Goal: Task Accomplishment & Management: Use online tool/utility

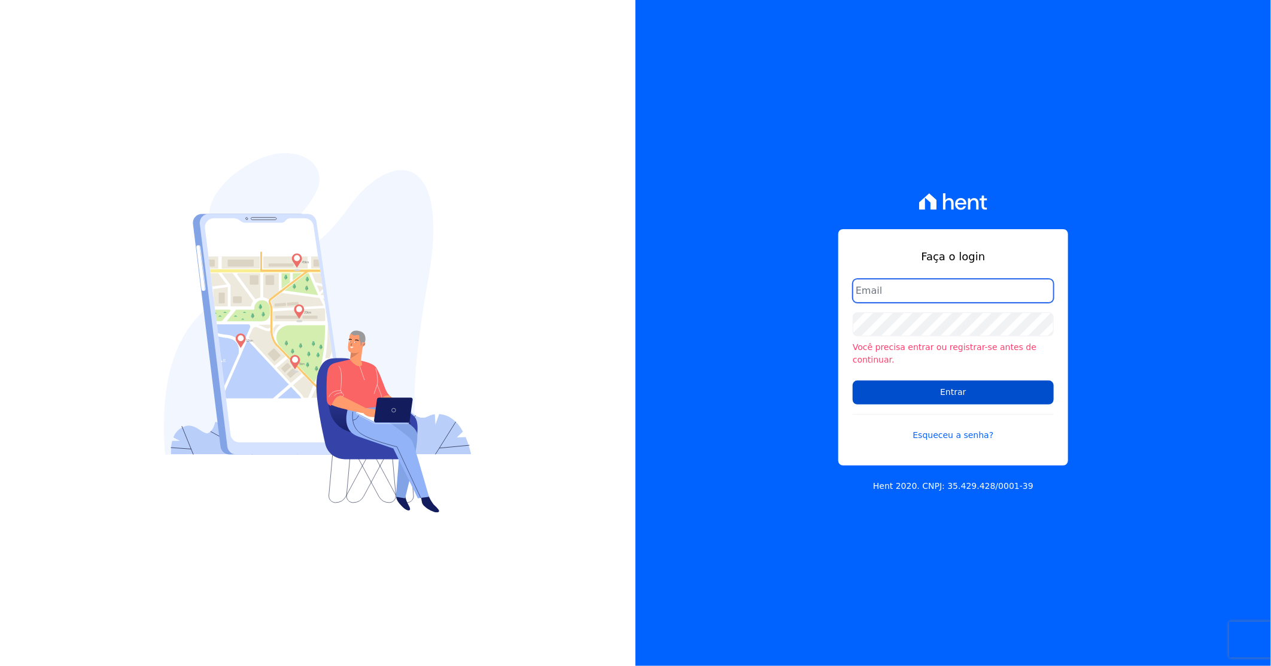
type input "[PERSON_NAME][EMAIL_ADDRESS][DOMAIN_NAME]"
click at [949, 391] on input "Entrar" at bounding box center [953, 393] width 201 height 24
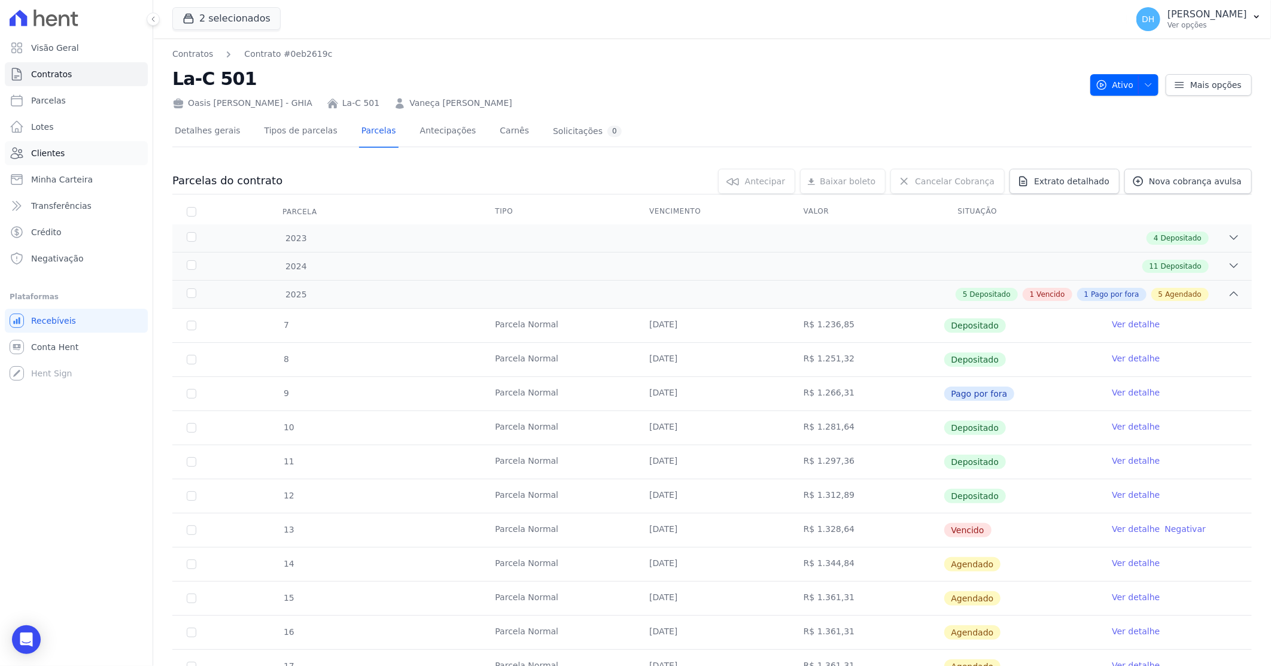
click at [55, 157] on span "Clientes" at bounding box center [48, 153] width 34 height 12
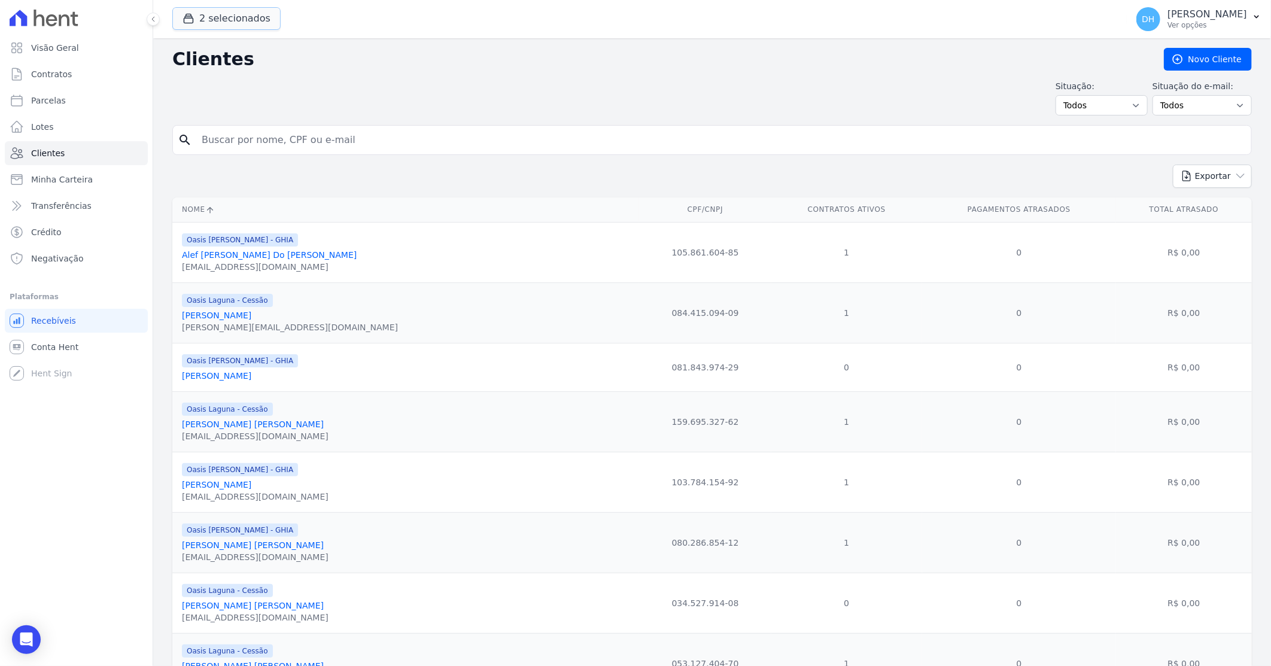
click at [224, 19] on button "2 selecionados" at bounding box center [226, 18] width 108 height 23
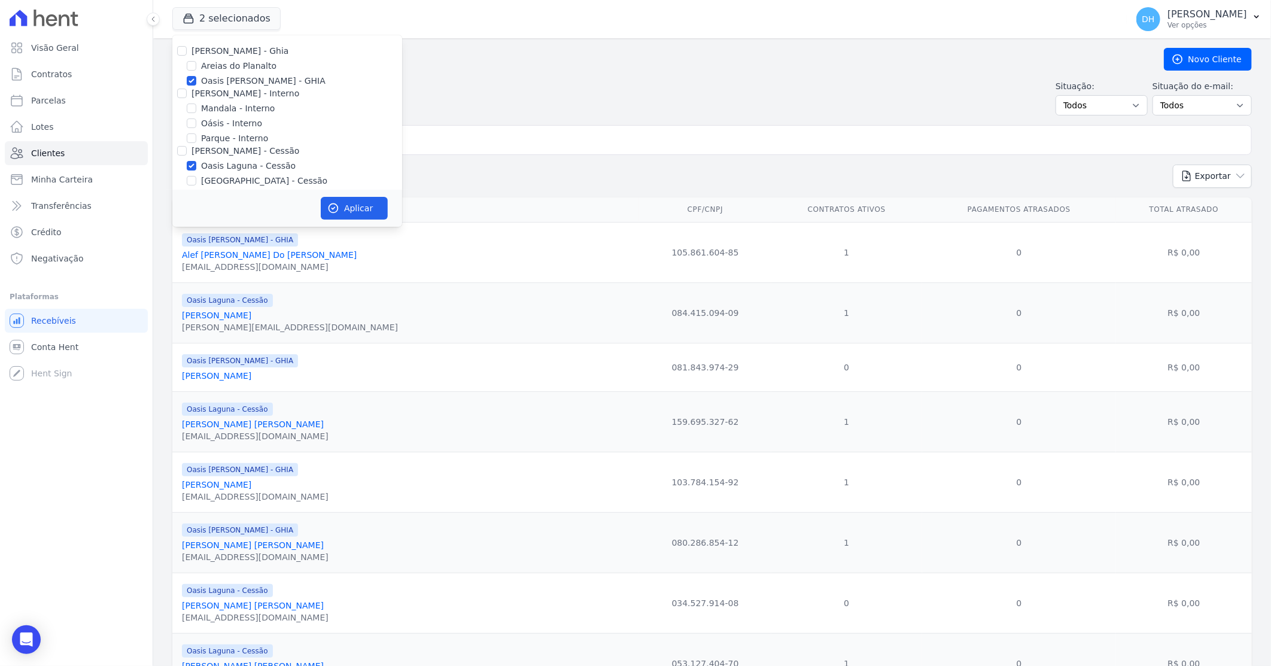
click at [178, 45] on div at bounding box center [182, 51] width 10 height 12
click at [181, 50] on input "Celina Guimaraes - Ghia" at bounding box center [182, 51] width 10 height 10
checkbox input "true"
click at [183, 94] on input "Celina Guimarães - Interno" at bounding box center [182, 94] width 10 height 10
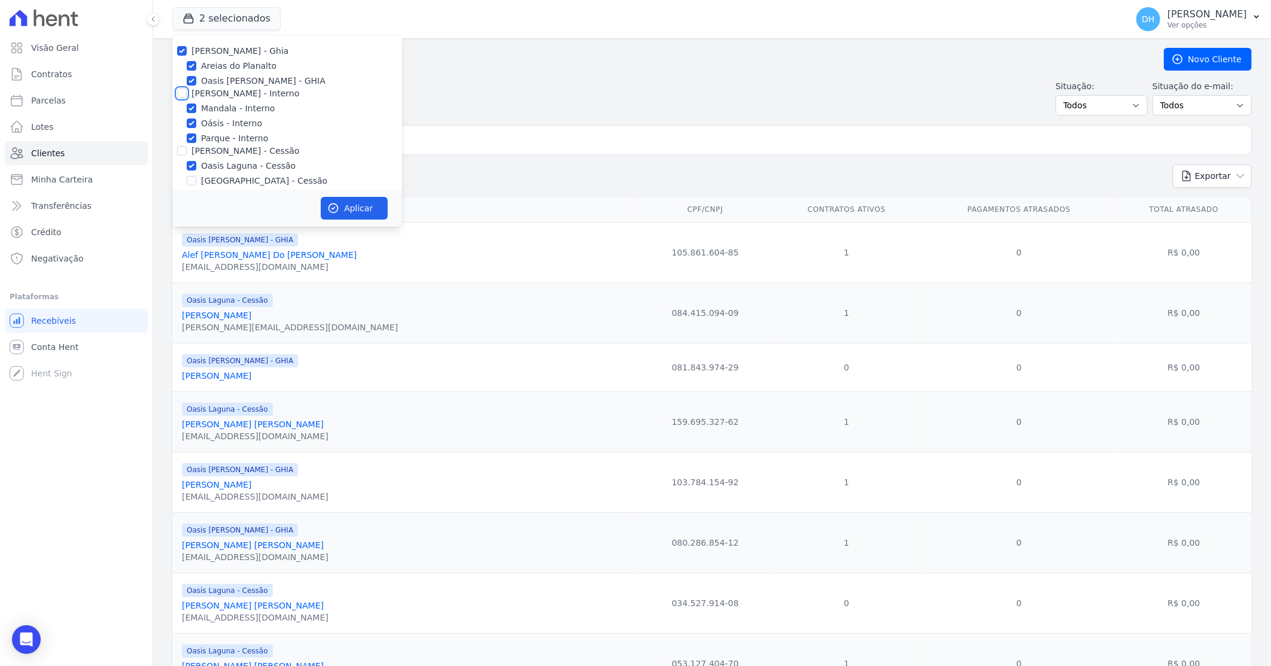
checkbox input "true"
click at [178, 146] on input "Celina Guimaraes - Cessão" at bounding box center [182, 151] width 10 height 10
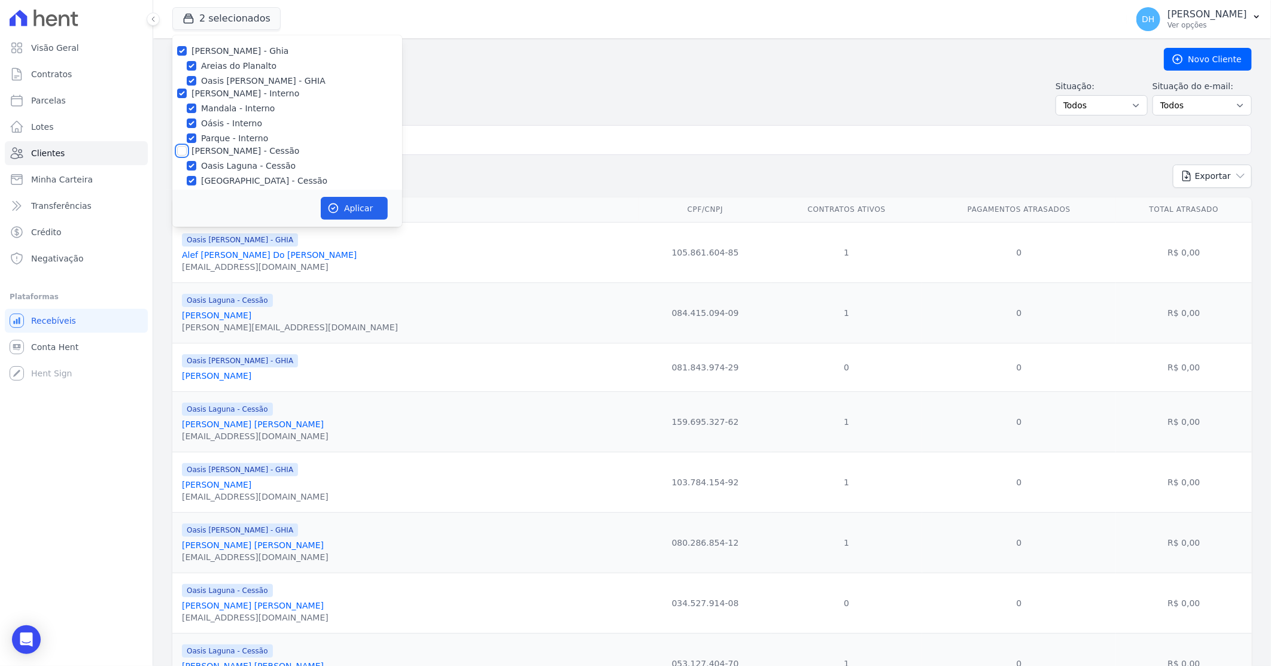
checkbox input "true"
click at [180, 98] on input "Celina Guimaraes - LBA" at bounding box center [182, 99] width 10 height 10
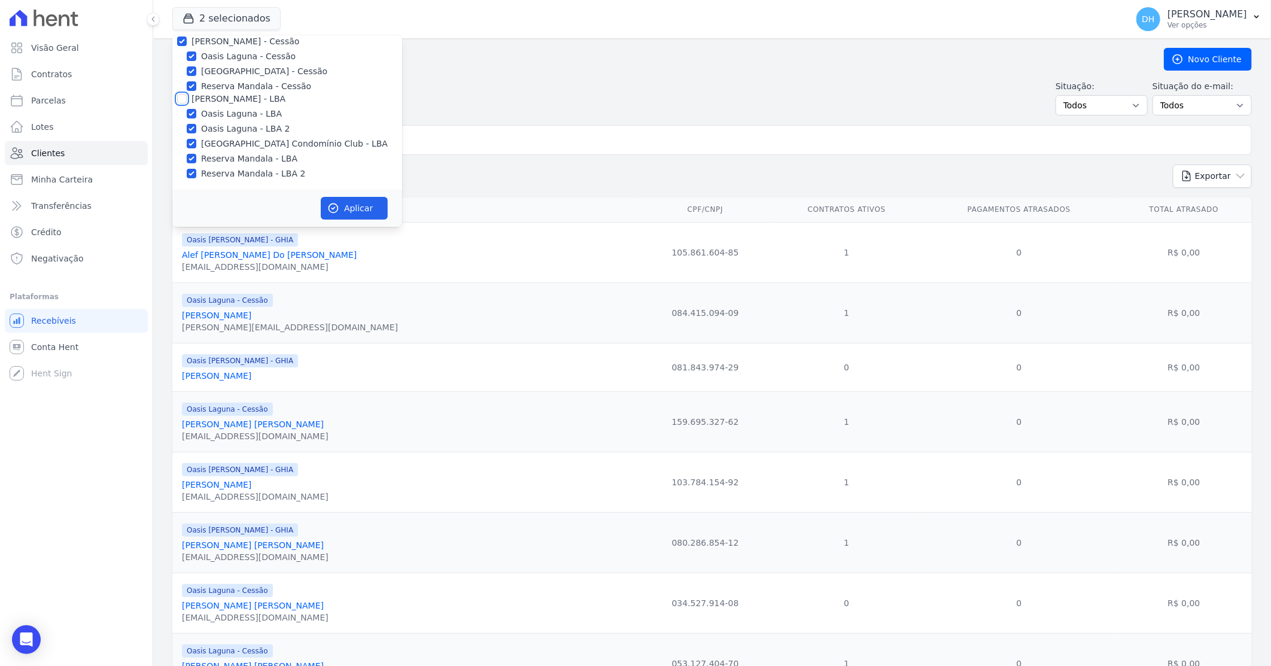
checkbox input "true"
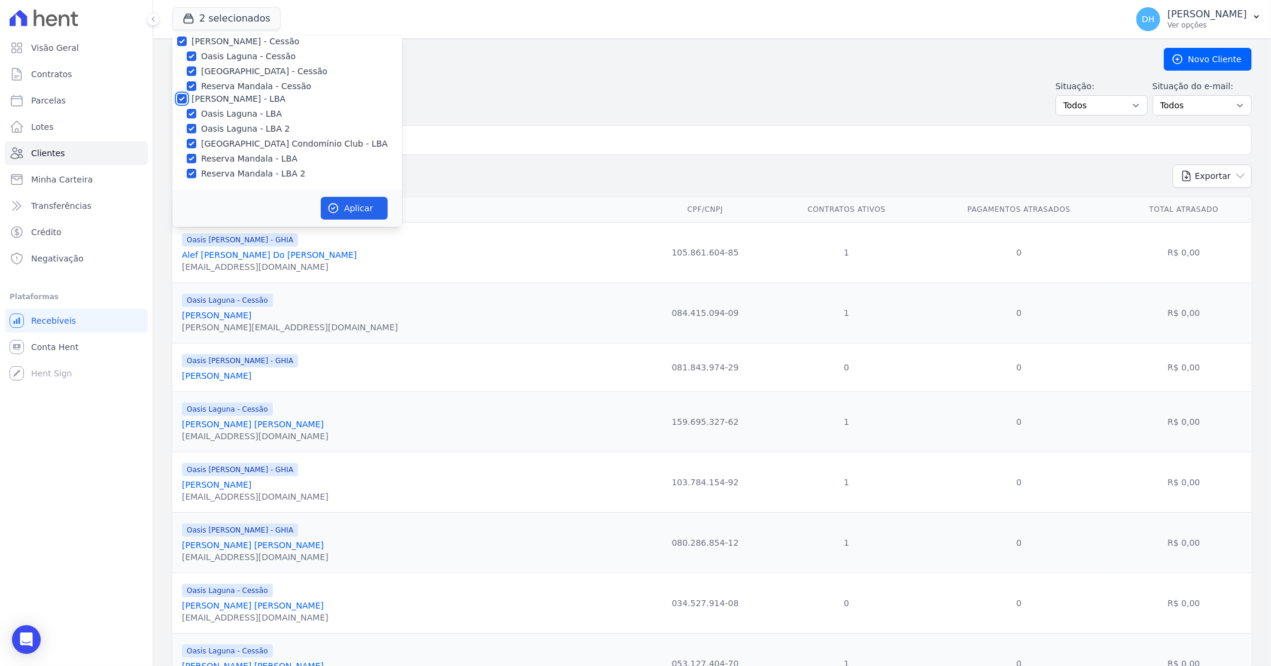
checkbox input "true"
click at [361, 211] on button "Aplicar" at bounding box center [354, 208] width 67 height 23
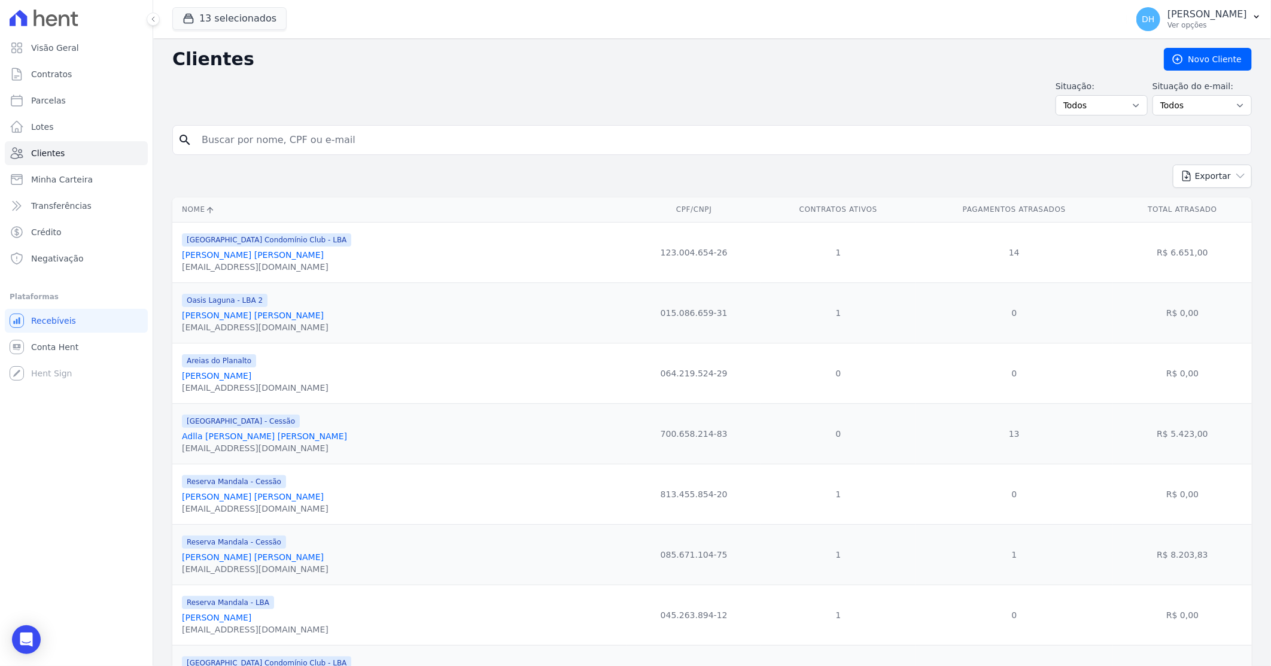
click at [244, 136] on input "search" at bounding box center [721, 140] width 1052 height 24
type input "magno"
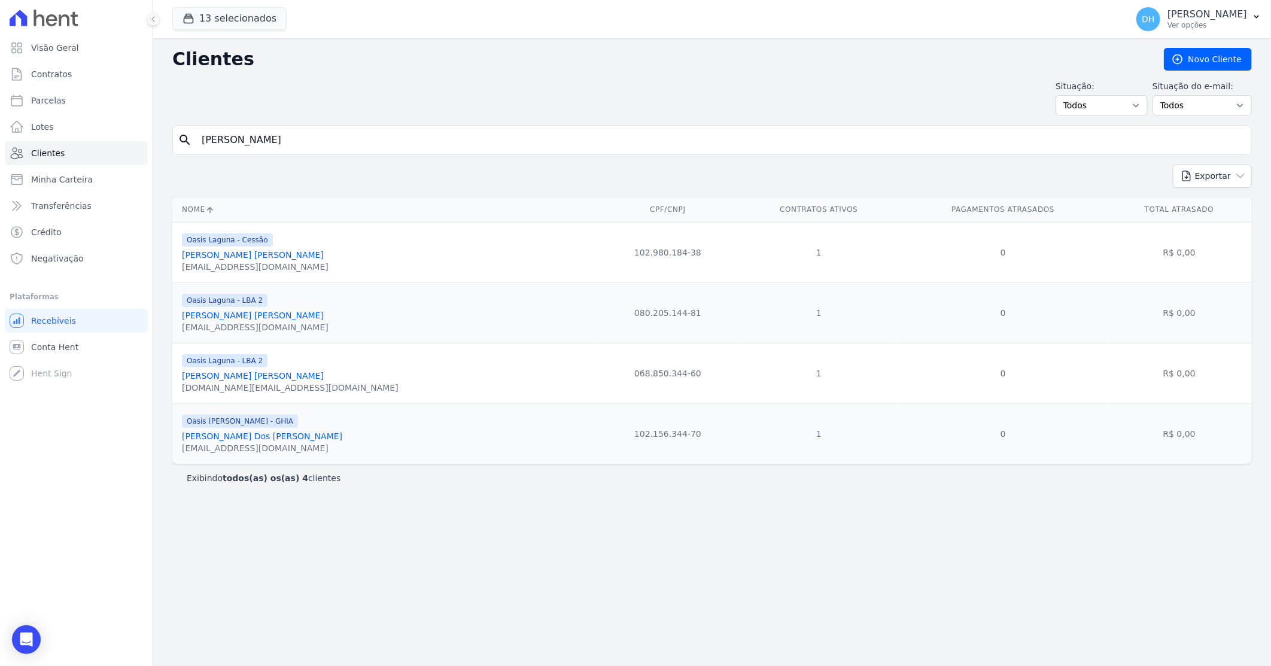
click at [244, 260] on link "Magno De Lima Rodrigues" at bounding box center [253, 255] width 142 height 10
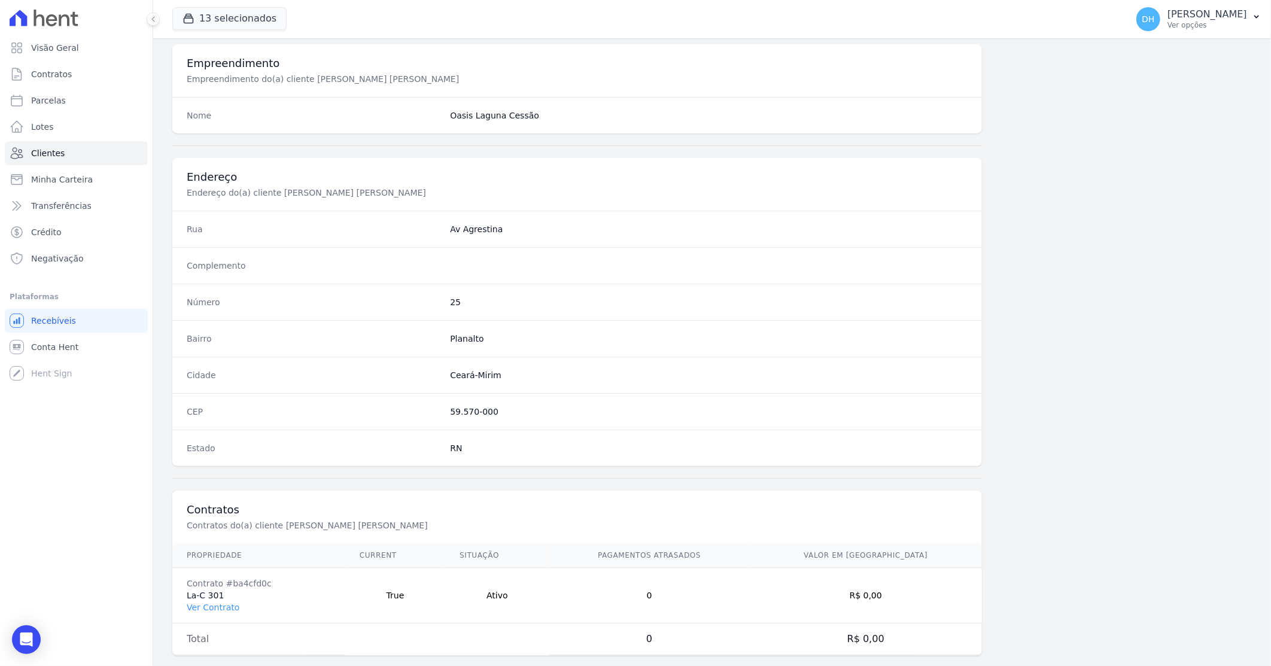
scroll to position [456, 0]
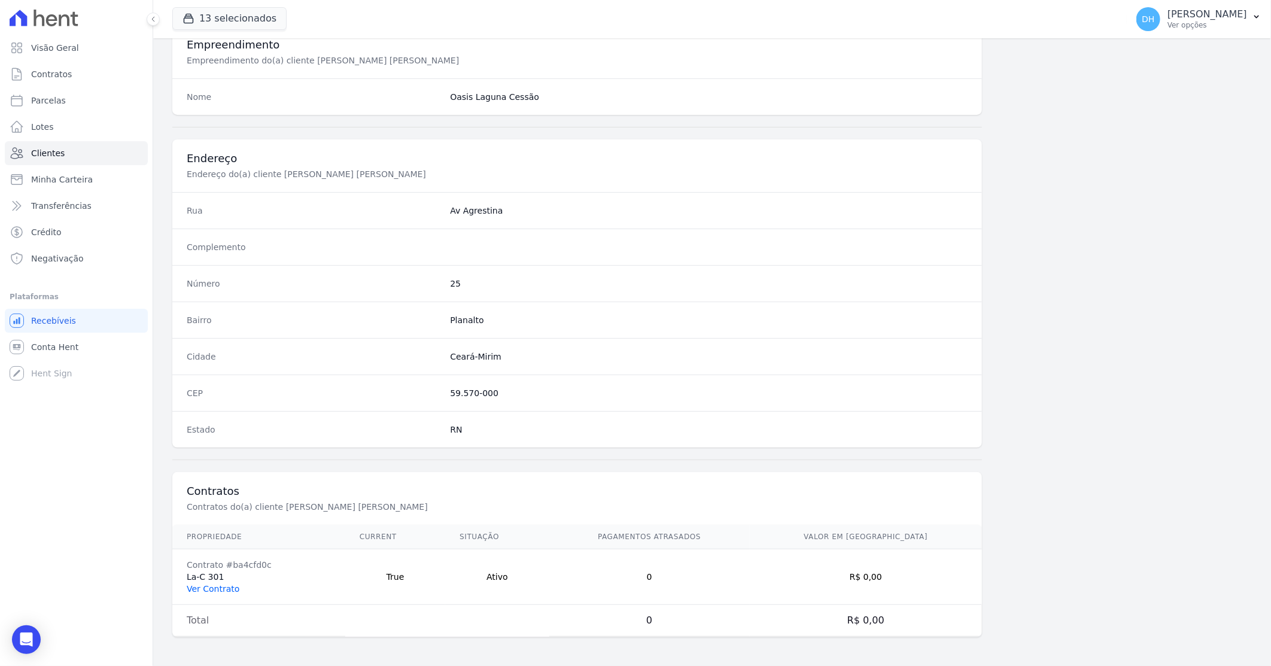
click at [224, 591] on link "Ver Contrato" at bounding box center [213, 589] width 53 height 10
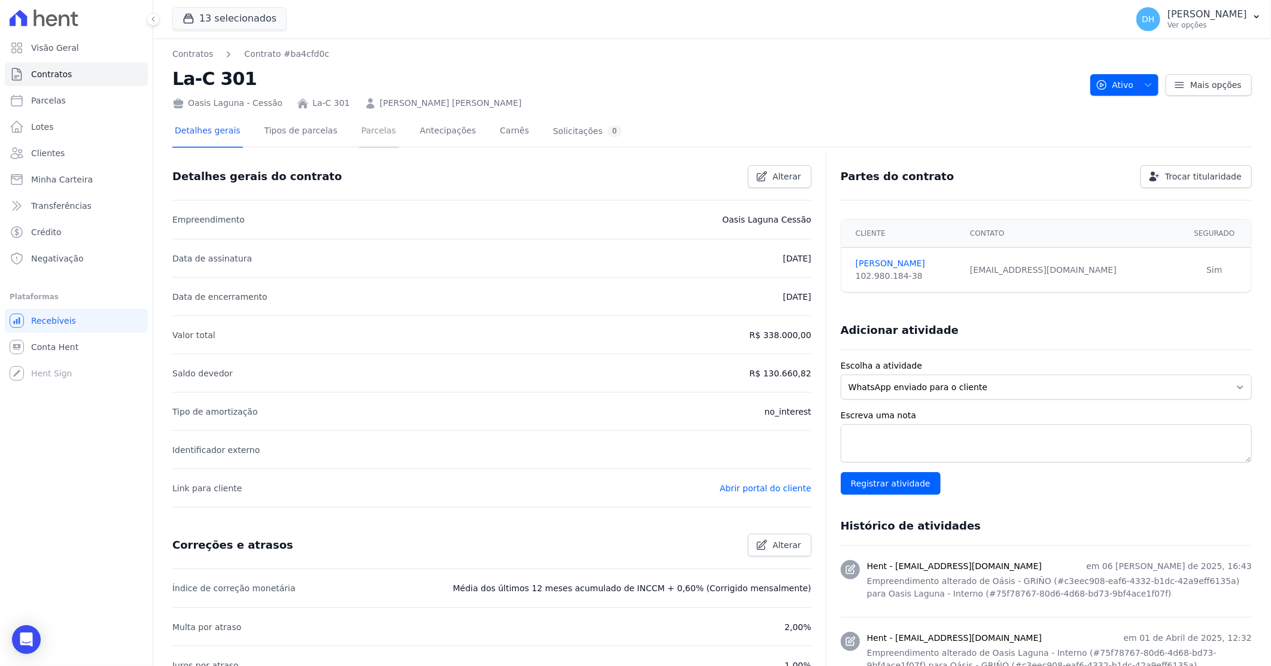
click at [363, 138] on link "Parcelas" at bounding box center [379, 132] width 40 height 32
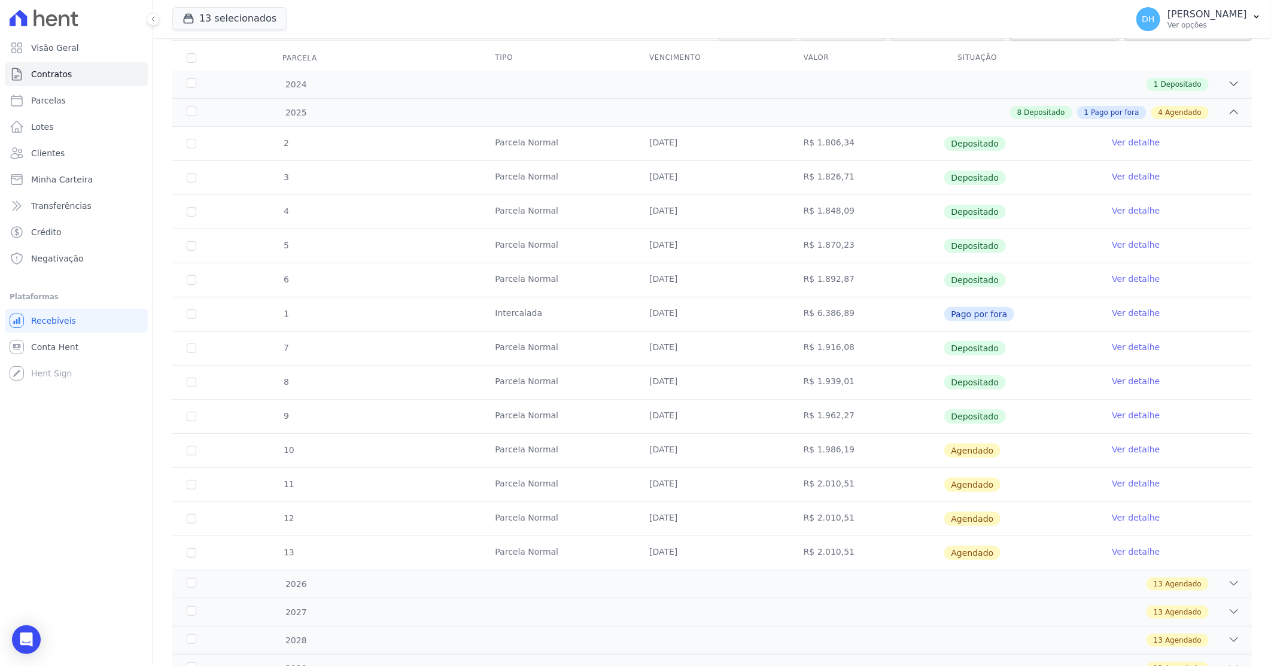
scroll to position [199, 0]
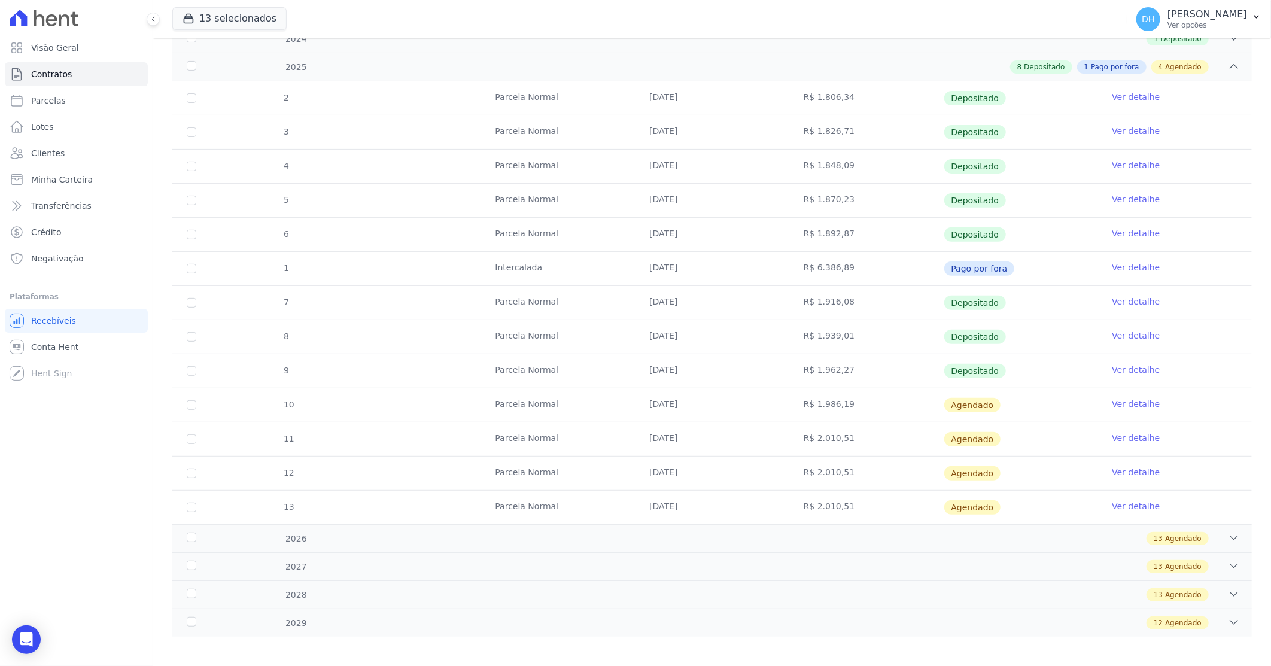
click at [1118, 409] on link "Ver detalhe" at bounding box center [1136, 404] width 48 height 12
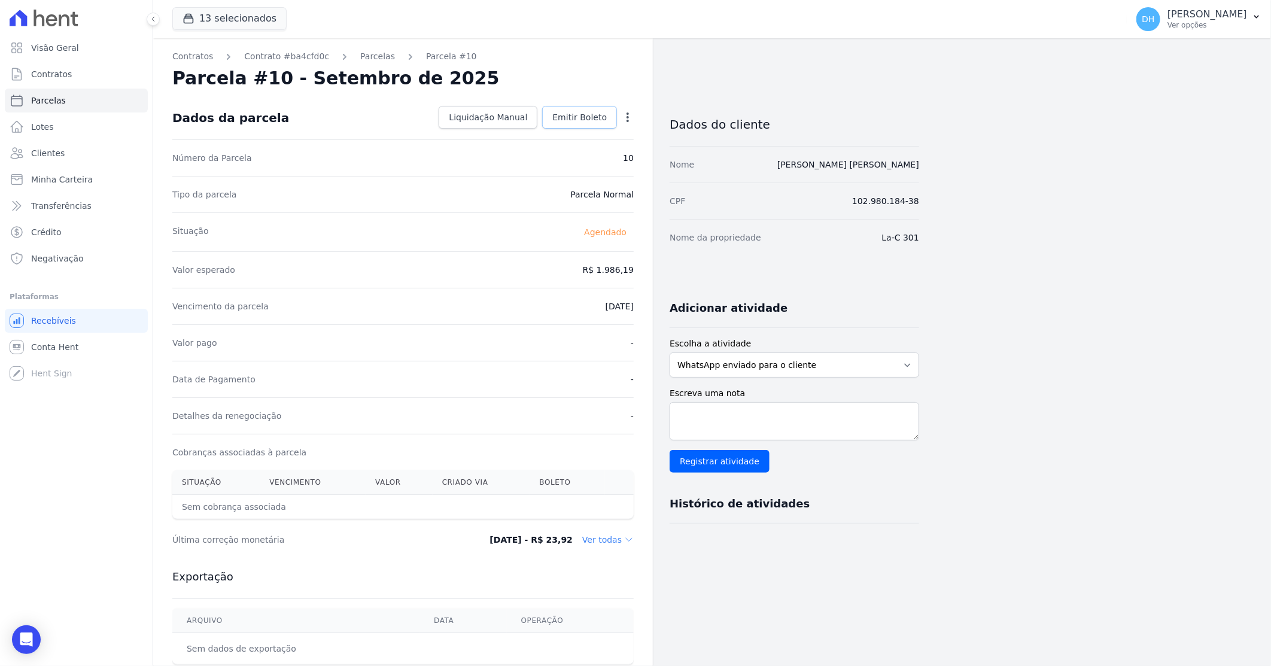
click at [589, 123] on span "Emitir Boleto" at bounding box center [580, 117] width 54 height 12
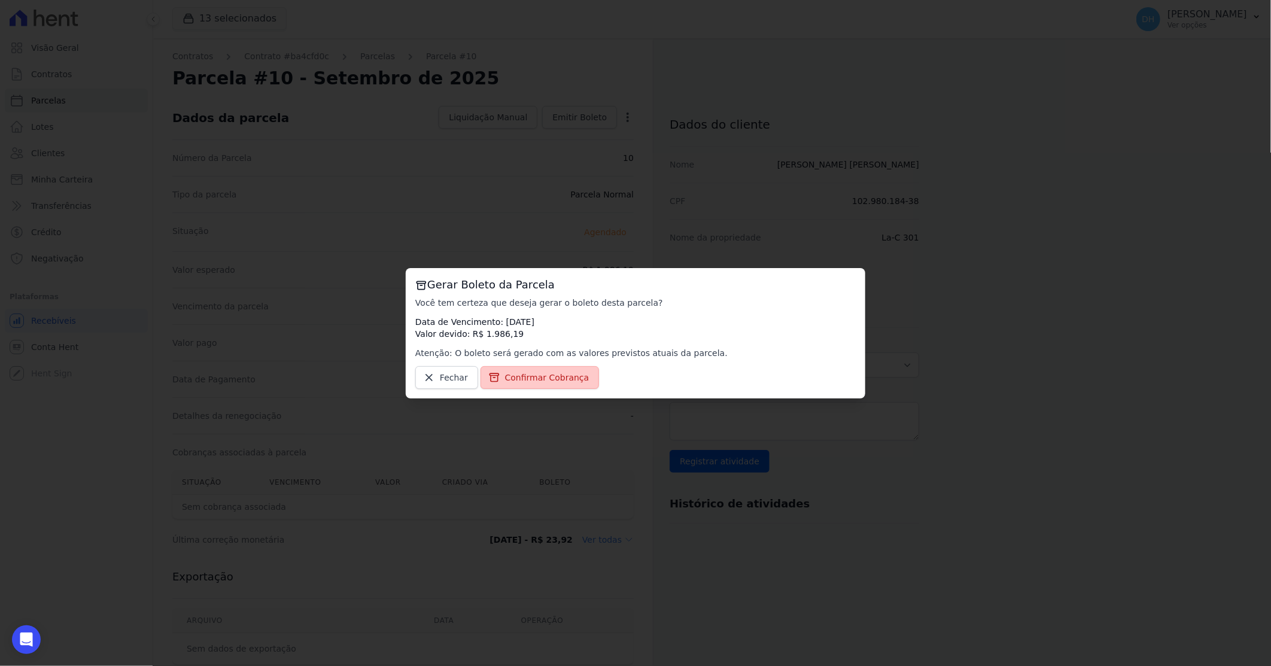
click at [538, 378] on span "Confirmar Cobrança" at bounding box center [547, 378] width 84 height 12
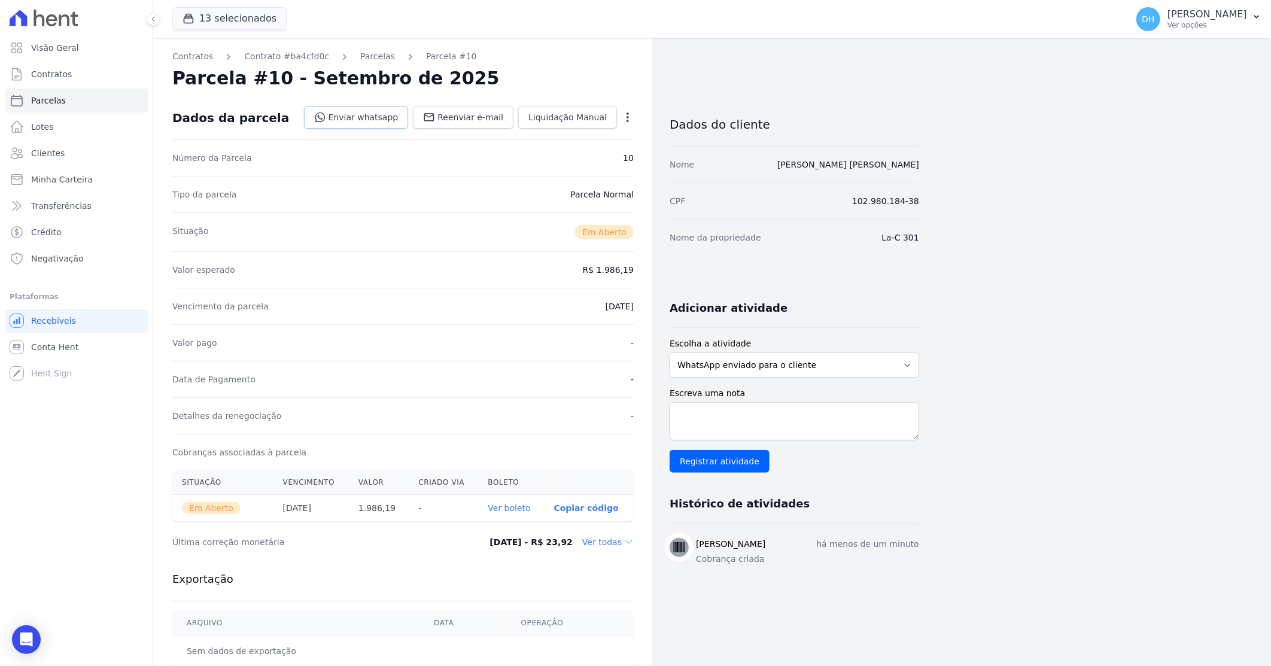
click at [381, 114] on link "Enviar whatsapp" at bounding box center [356, 117] width 105 height 23
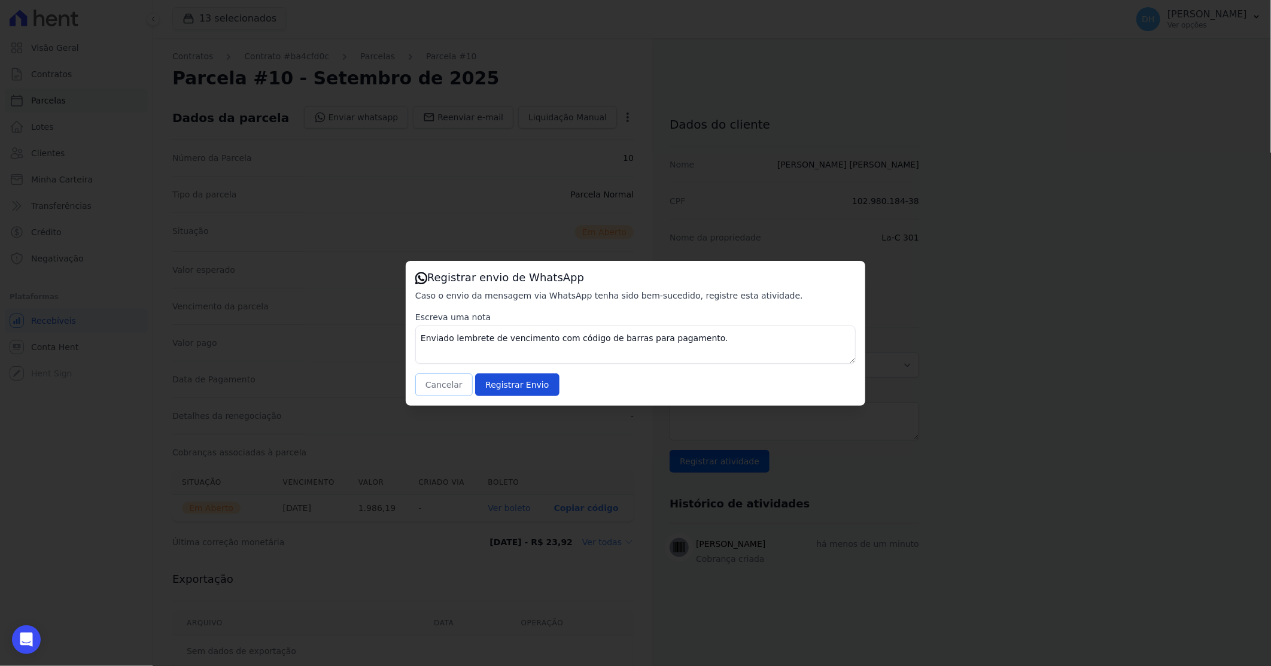
click at [444, 375] on button "Cancelar" at bounding box center [443, 385] width 57 height 23
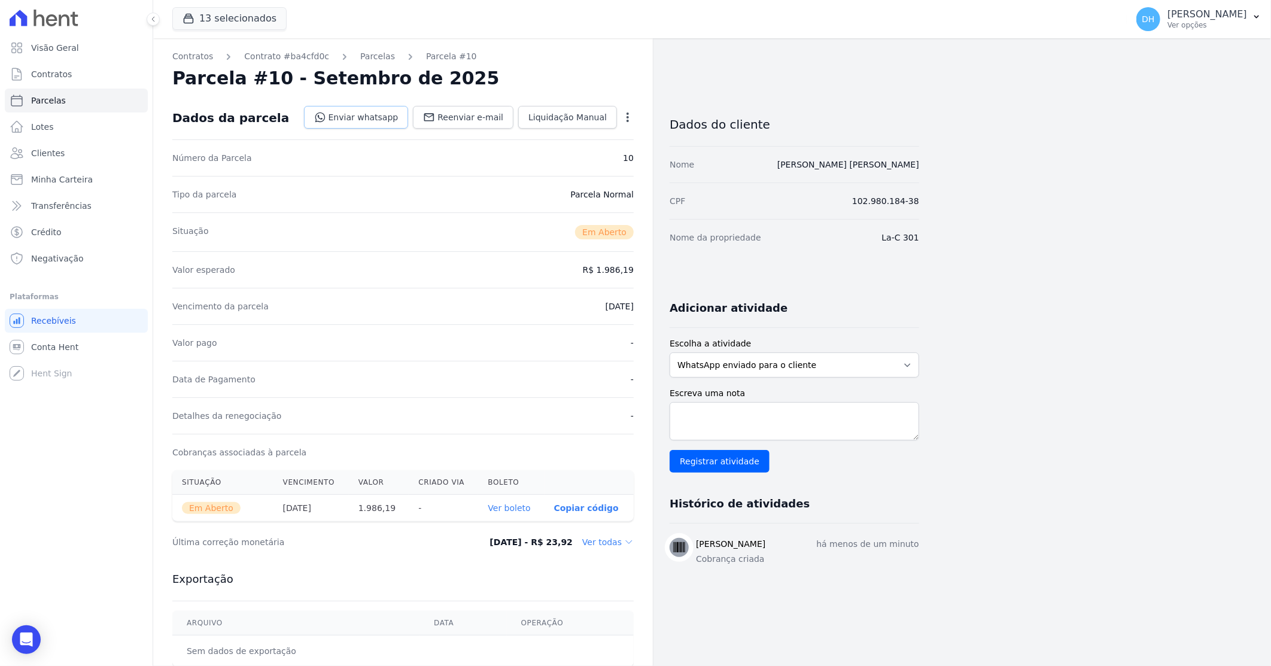
click at [368, 116] on link "Enviar whatsapp" at bounding box center [356, 117] width 105 height 23
